Goal: Find specific page/section: Find specific page/section

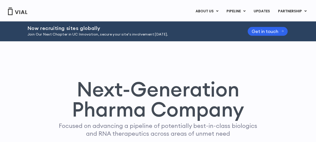
click at [23, 12] on img at bounding box center [18, 12] width 20 height 8
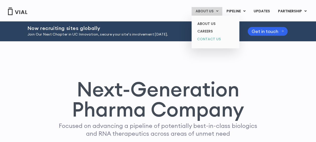
click at [215, 38] on link "CONTACT US" at bounding box center [215, 39] width 44 height 8
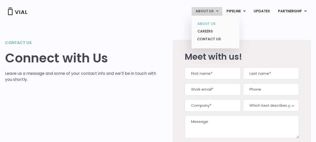
click at [210, 23] on link "ABOUT US" at bounding box center [215, 24] width 44 height 8
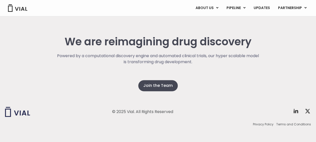
scroll to position [1313, 0]
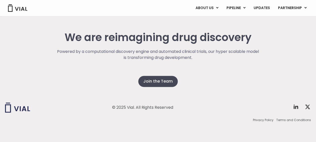
click at [21, 11] on img at bounding box center [18, 8] width 20 height 8
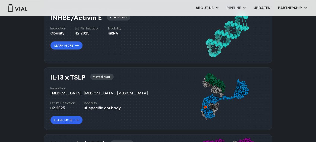
scroll to position [453, 0]
